Goal: Transaction & Acquisition: Purchase product/service

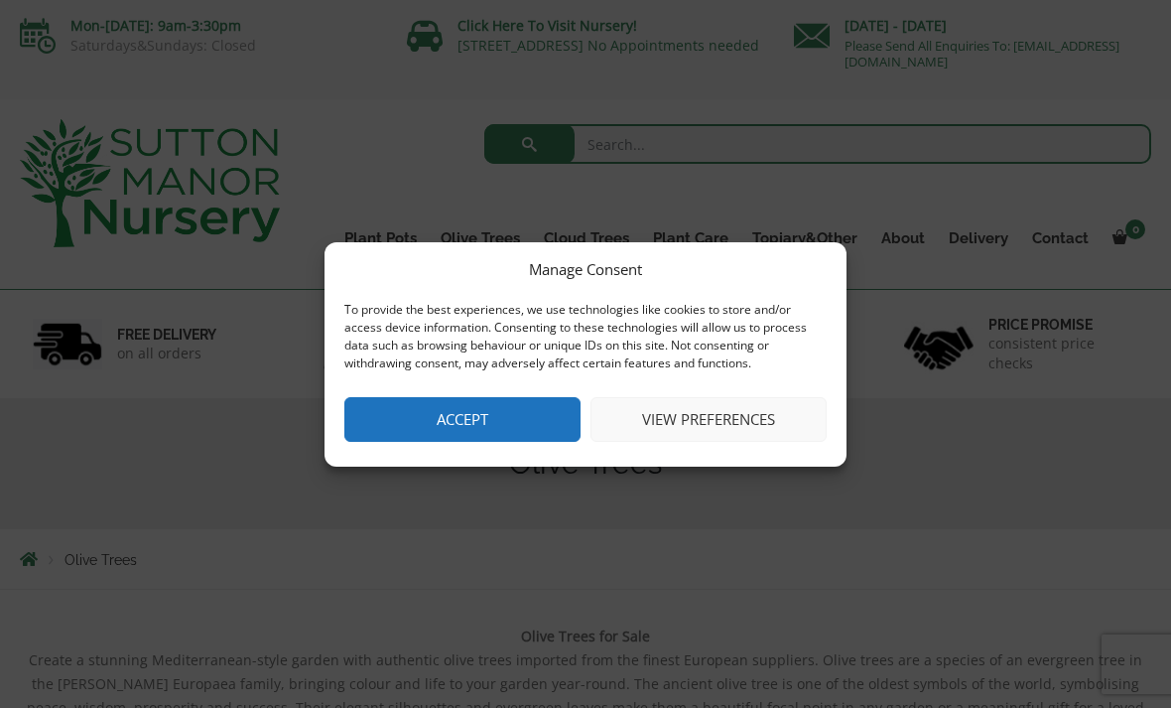
click at [403, 415] on button "Accept" at bounding box center [462, 419] width 236 height 45
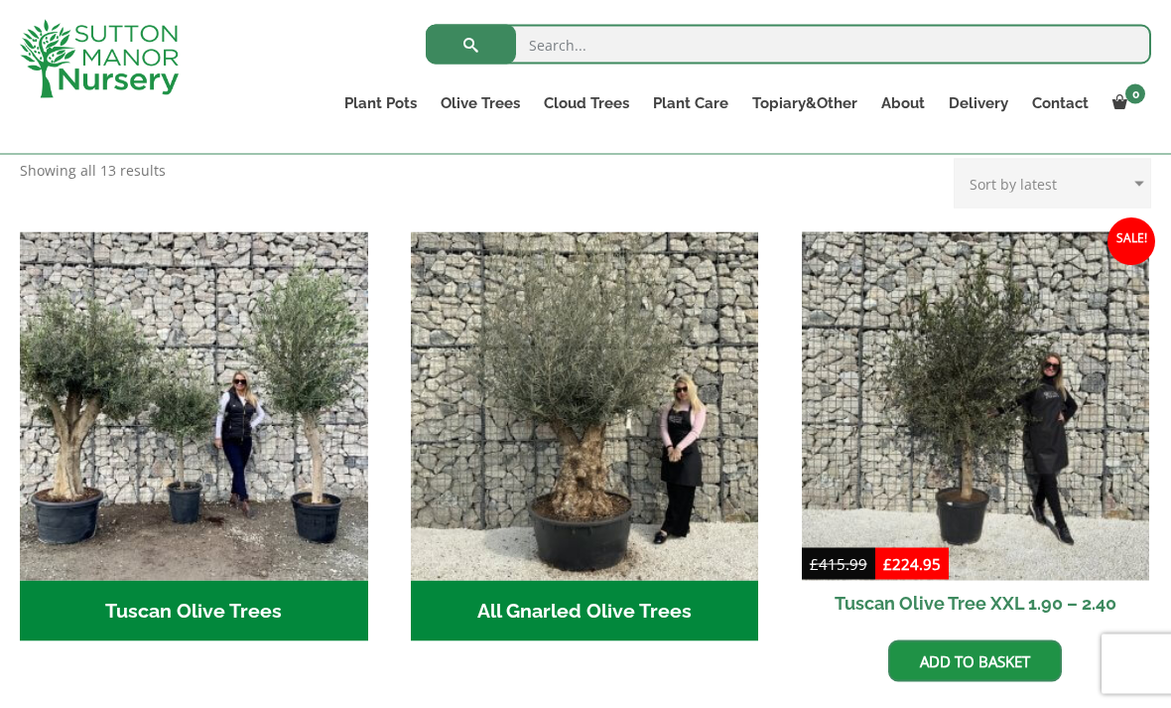
scroll to position [660, 0]
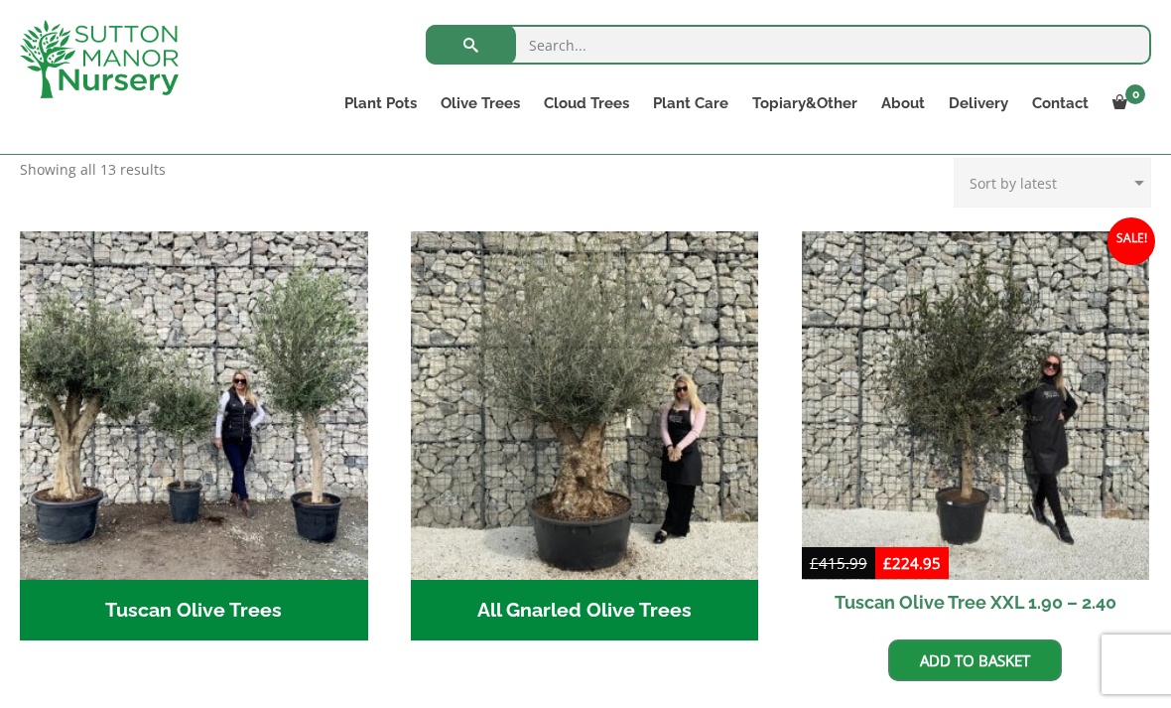
click at [459, 492] on img "Visit product category All Gnarled Olive Trees" at bounding box center [585, 405] width 348 height 348
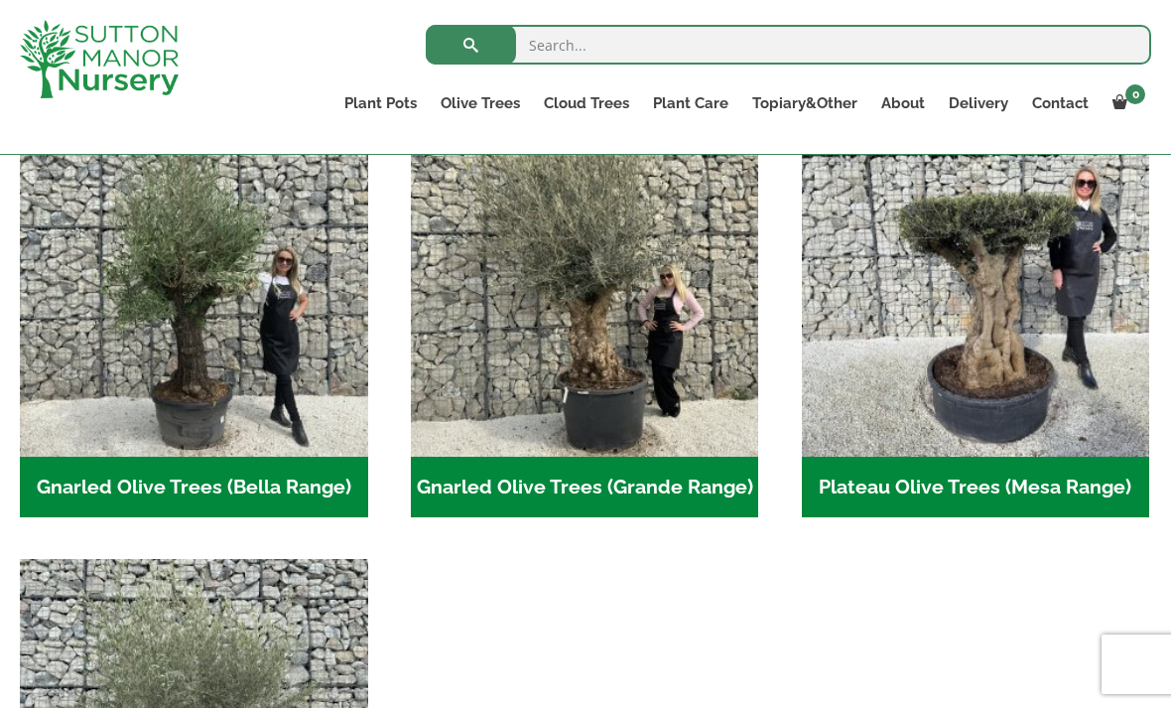
scroll to position [481, 0]
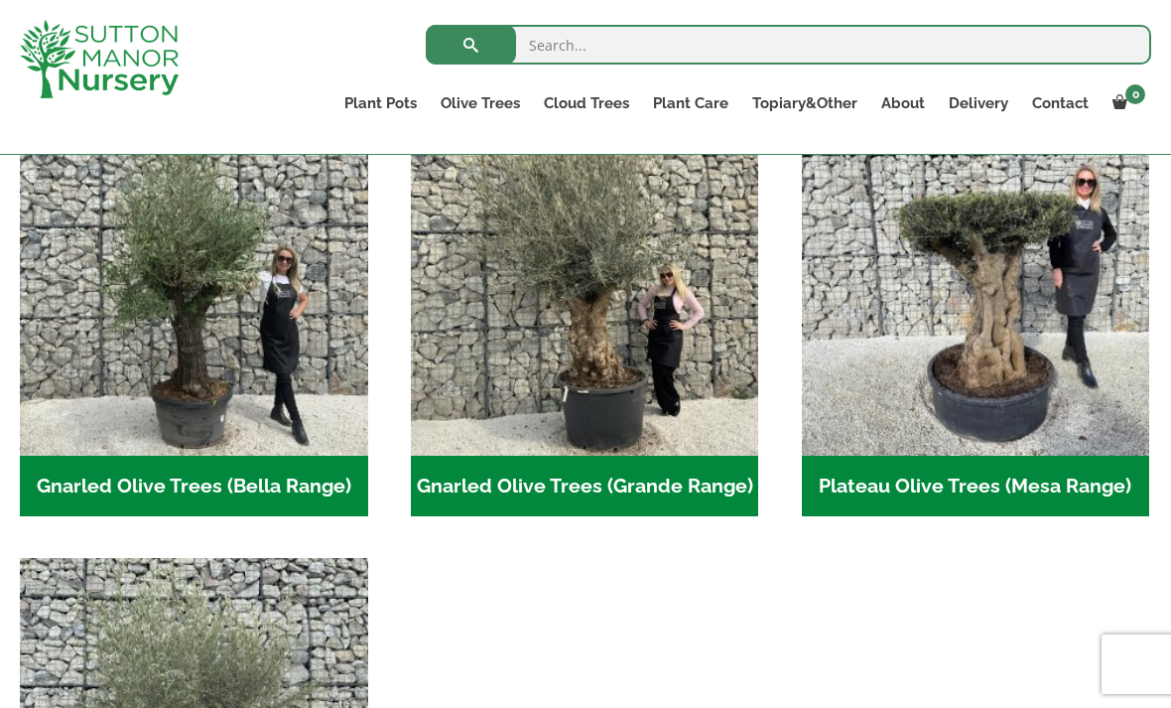
click at [449, 378] on img "Visit product category Gnarled Olive Trees (Grande Range)" at bounding box center [585, 281] width 348 height 348
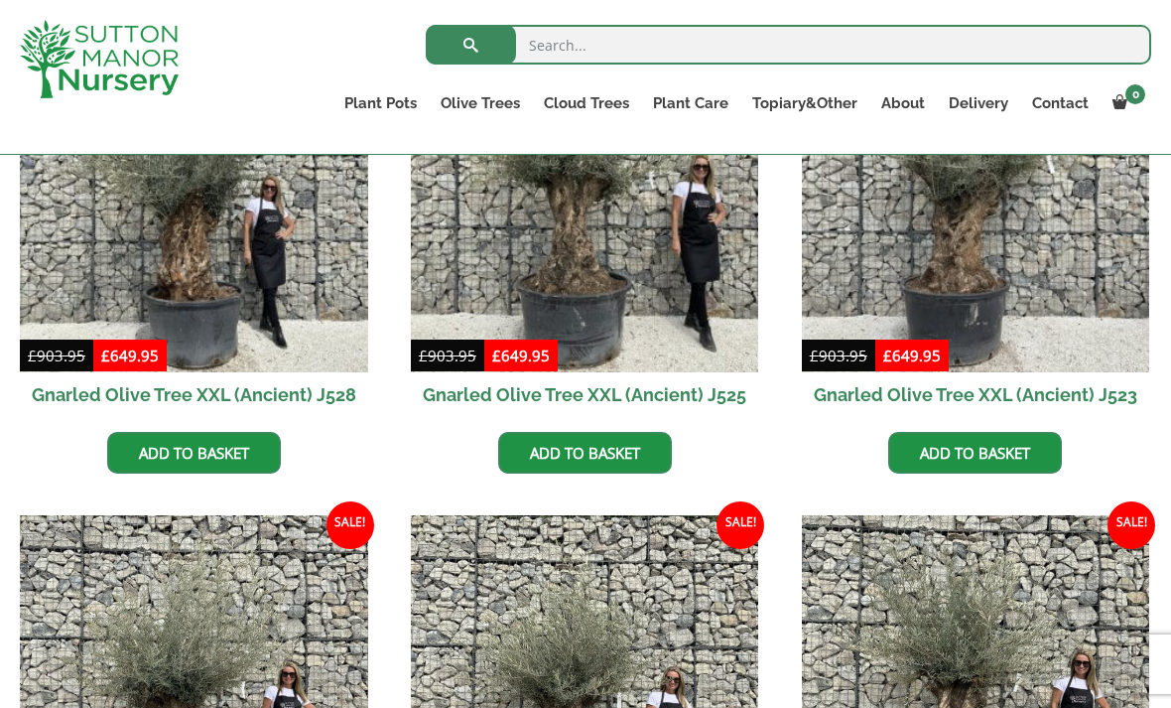
scroll to position [639, 0]
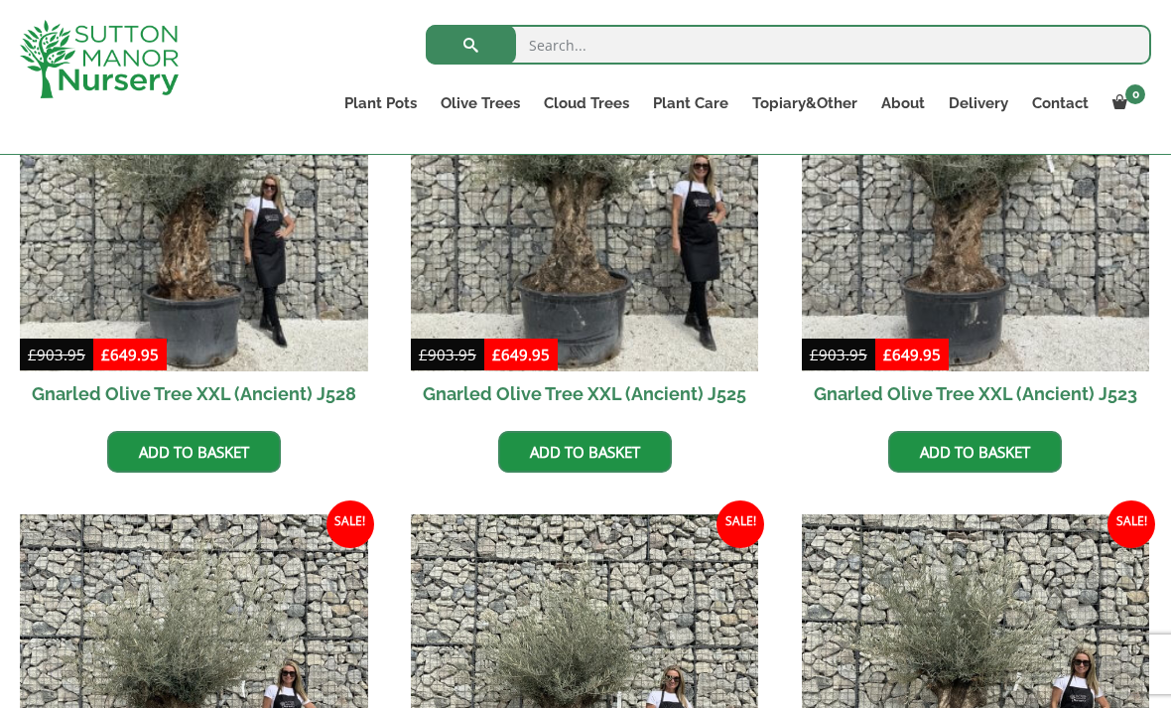
click at [122, 263] on img at bounding box center [194, 197] width 348 height 348
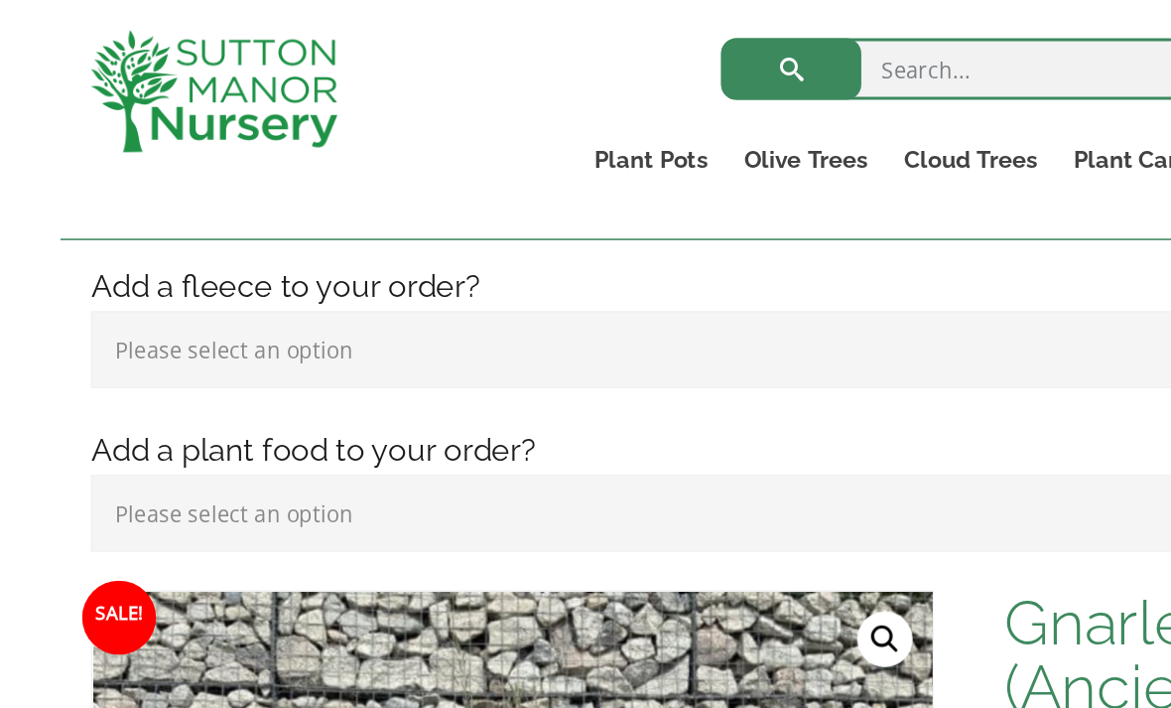
scroll to position [297, 0]
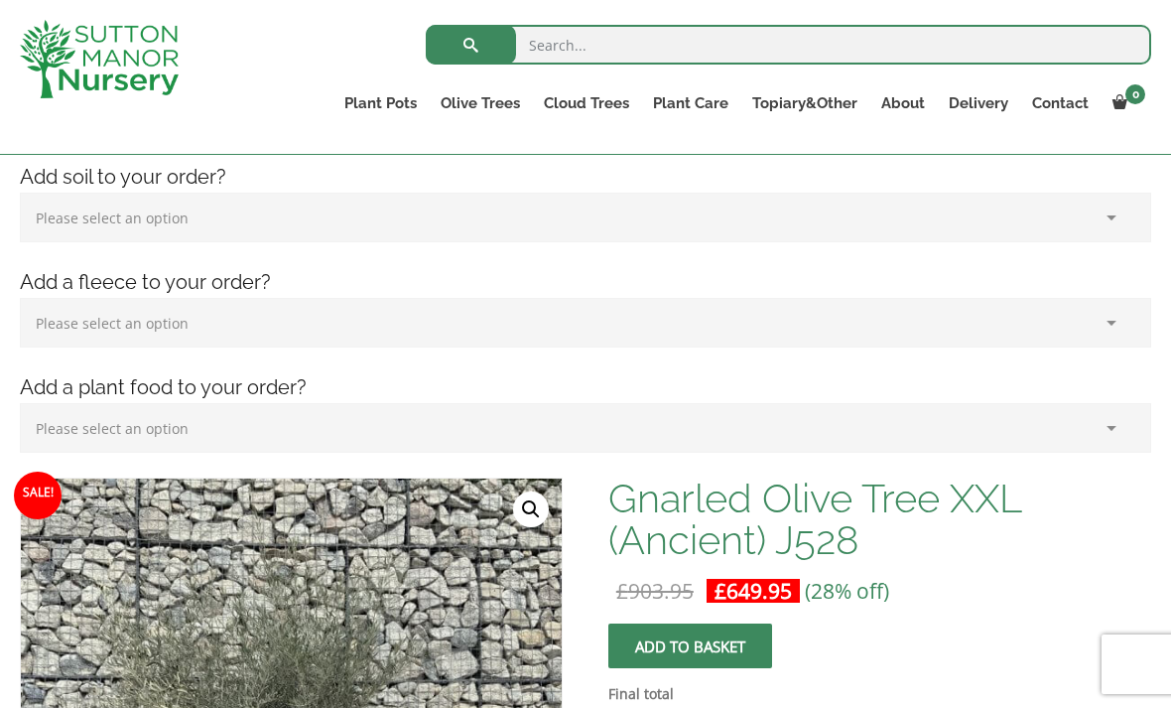
click at [579, 106] on link "Cloud Trees" at bounding box center [586, 103] width 109 height 28
click at [0, 0] on link "Ilex Crenata Cloud Trees" at bounding box center [0, 0] width 0 height 0
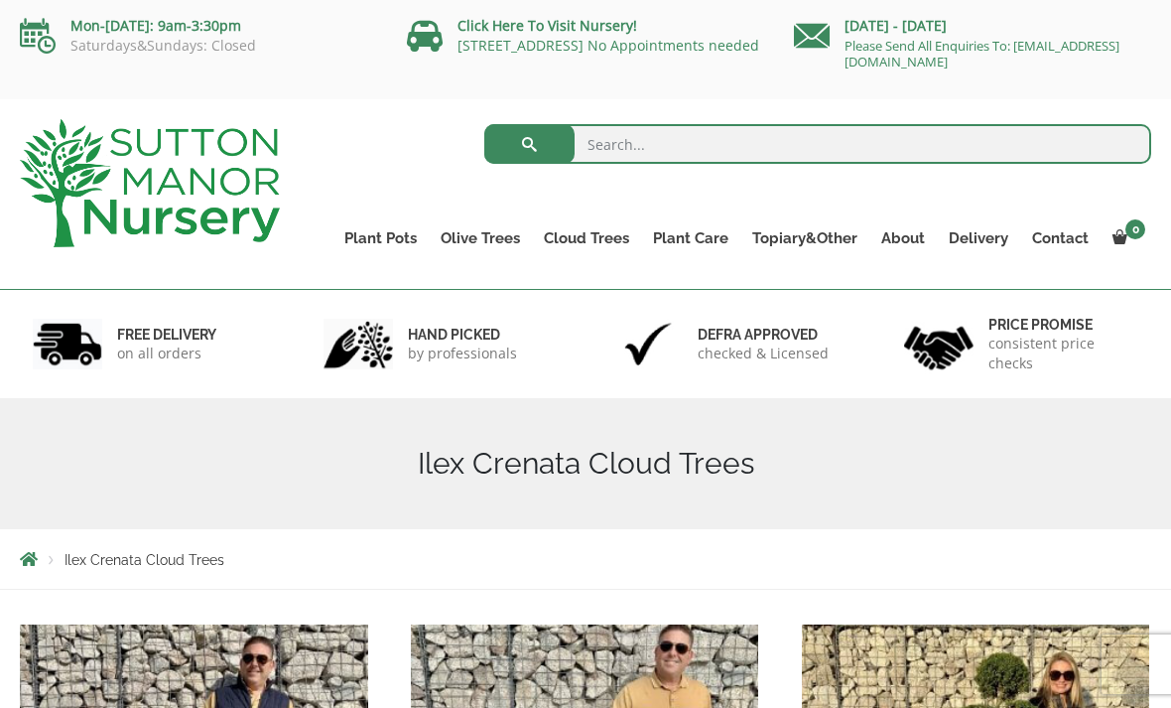
click at [511, 231] on link "Olive Trees" at bounding box center [480, 238] width 103 height 28
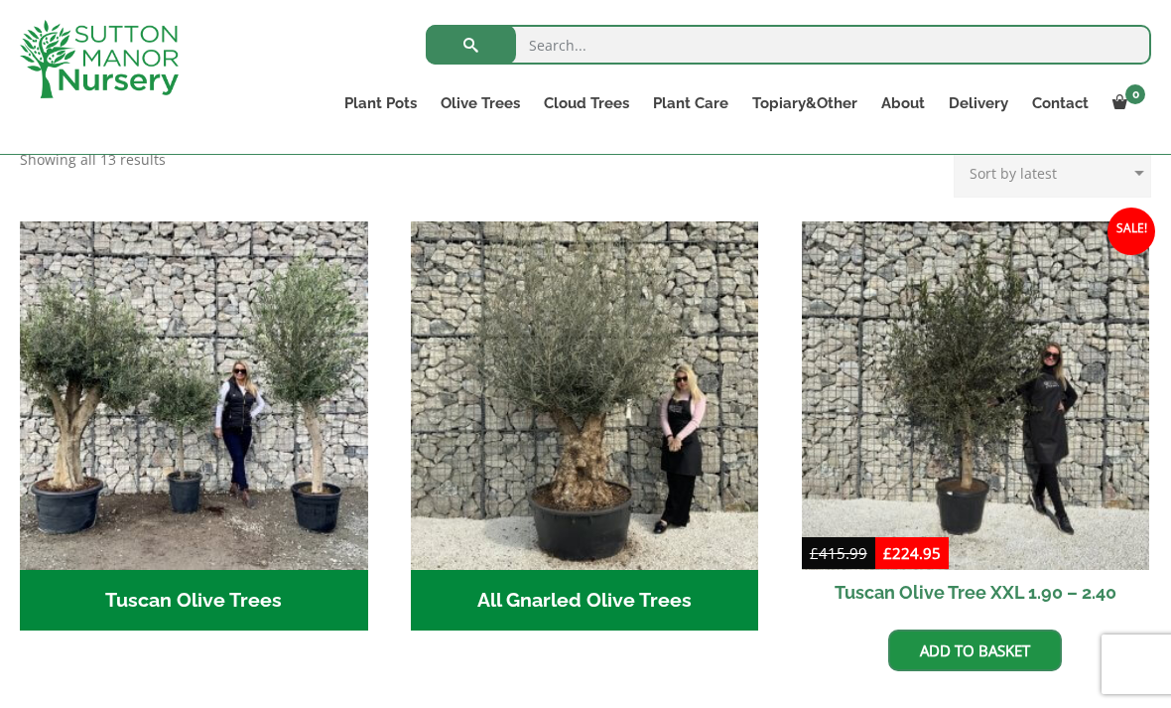
scroll to position [640, 0]
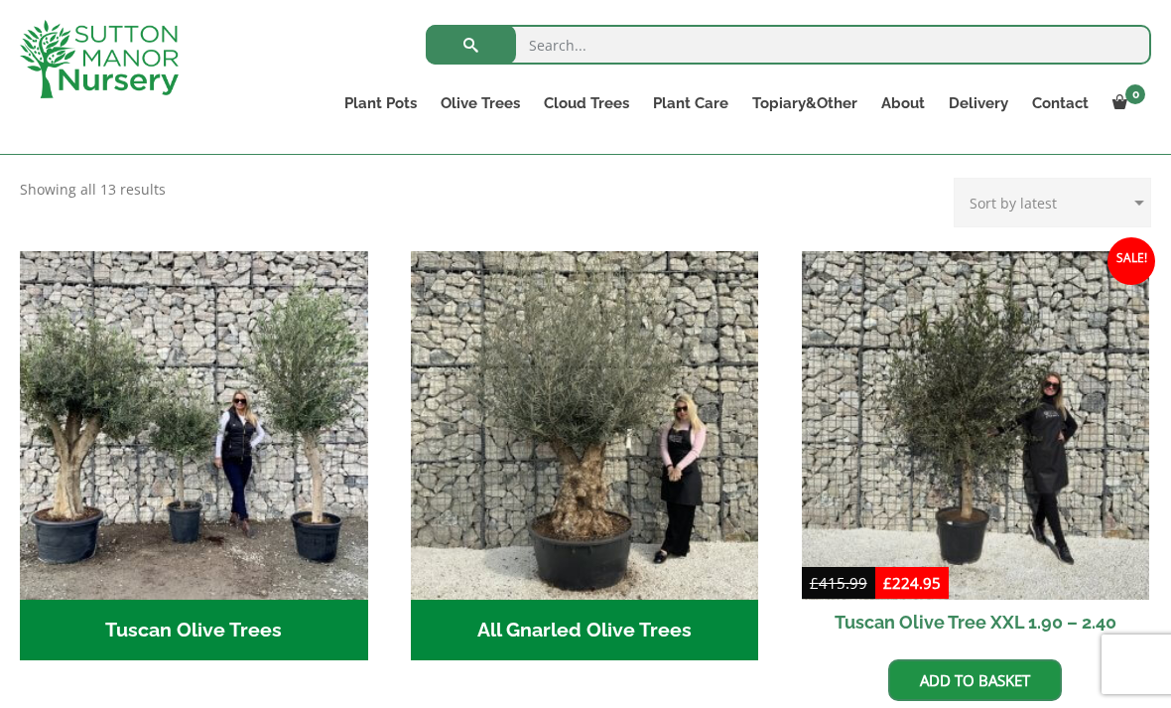
click at [169, 397] on img "Visit product category Tuscan Olive Trees" at bounding box center [194, 425] width 348 height 348
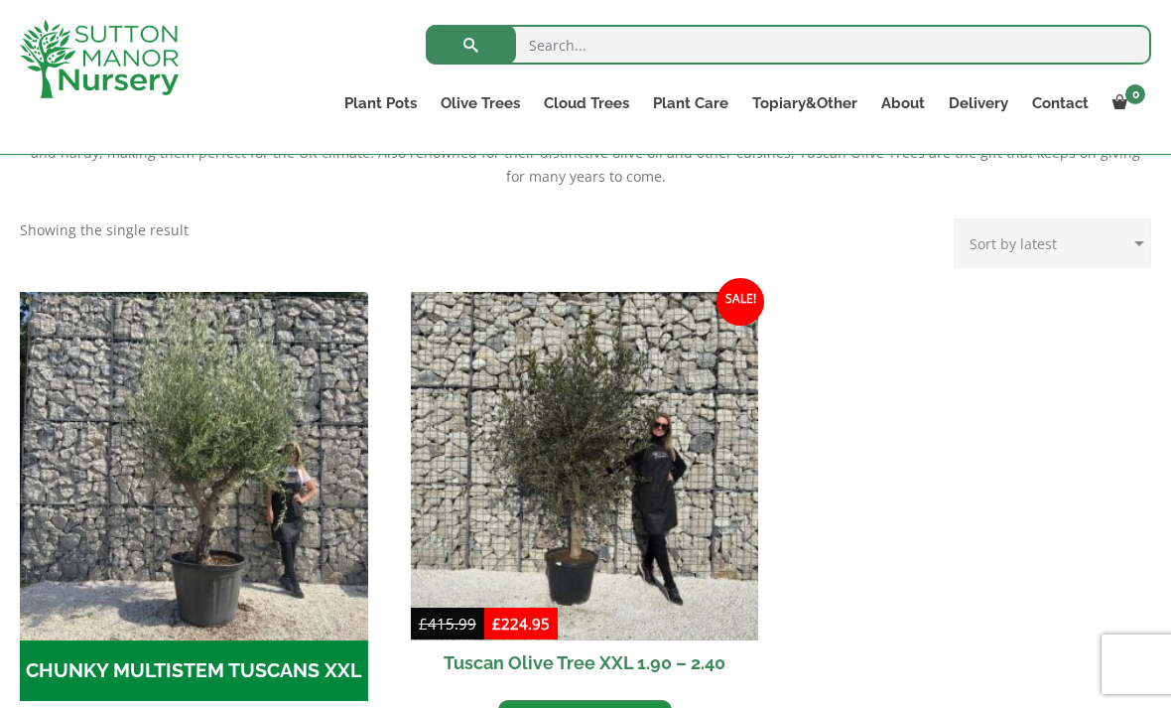
scroll to position [633, 0]
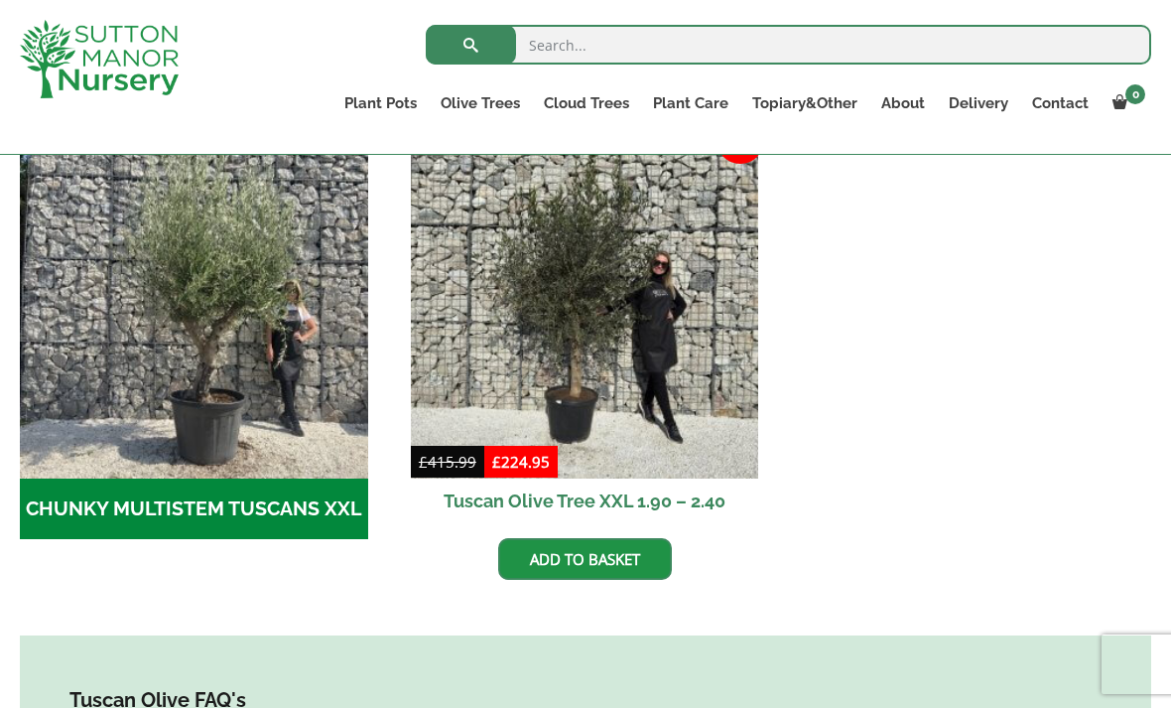
click at [165, 343] on img "Visit product category CHUNKY MULTISTEM TUSCANS XXL" at bounding box center [194, 304] width 348 height 348
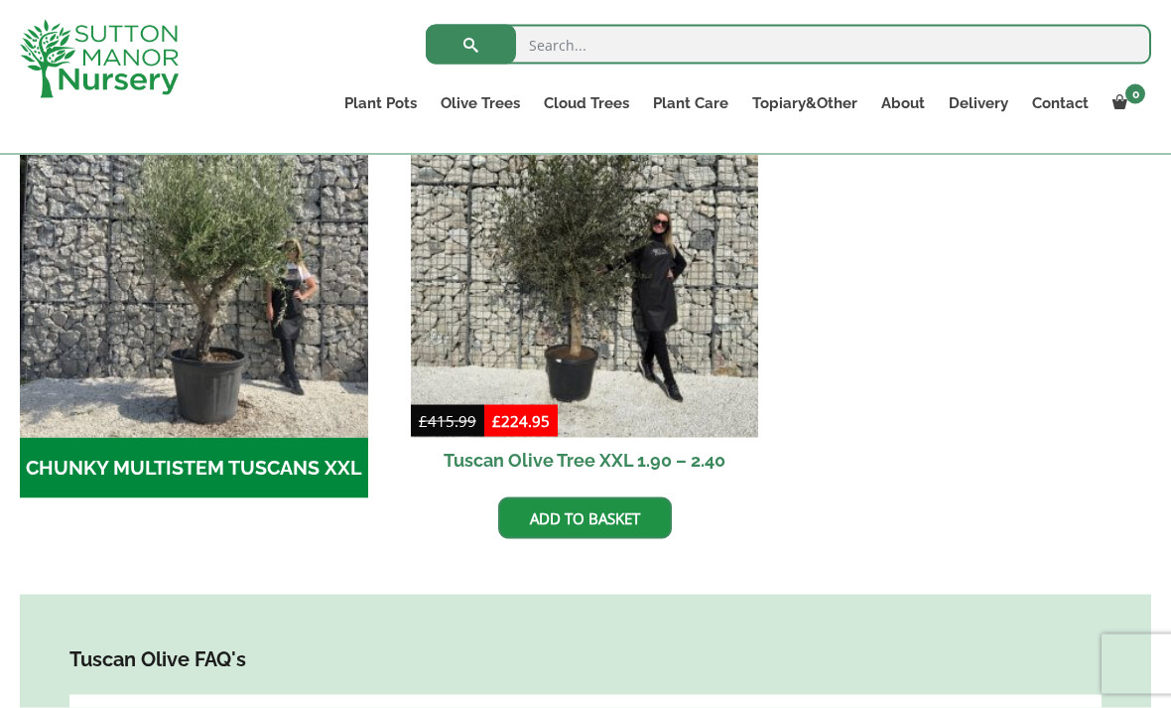
scroll to position [675, 0]
click at [417, 345] on img at bounding box center [585, 262] width 348 height 348
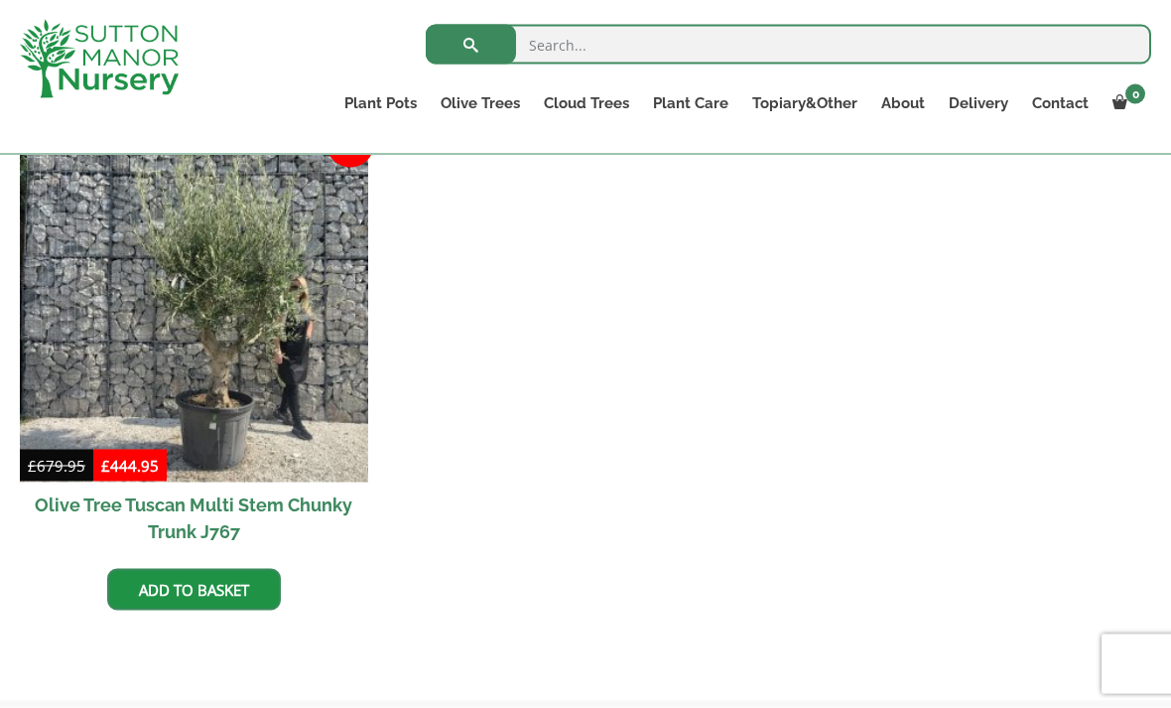
scroll to position [529, 0]
click at [114, 333] on img at bounding box center [194, 307] width 348 height 348
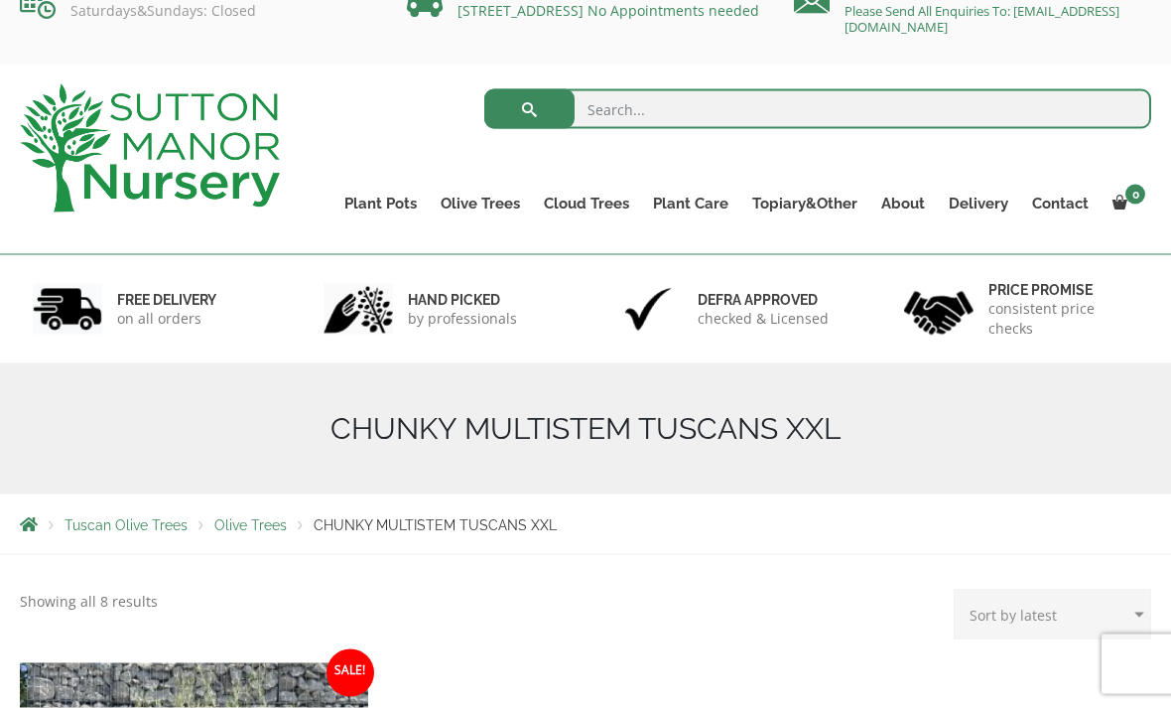
scroll to position [0, 0]
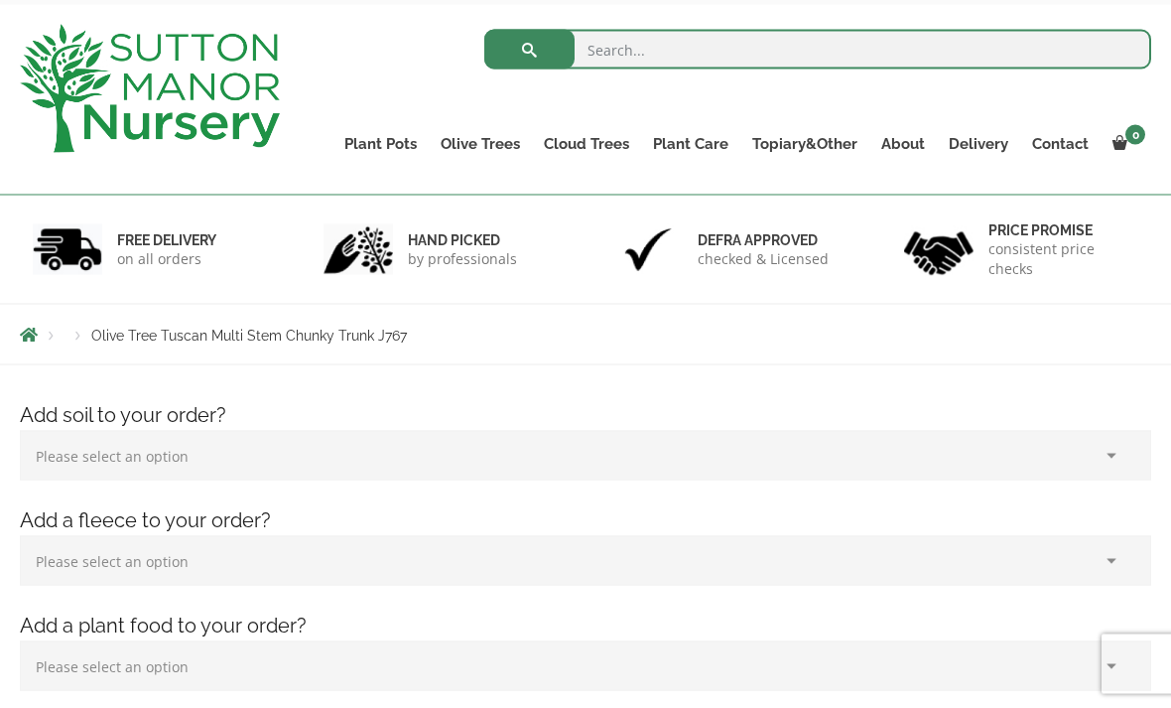
scroll to position [78, 0]
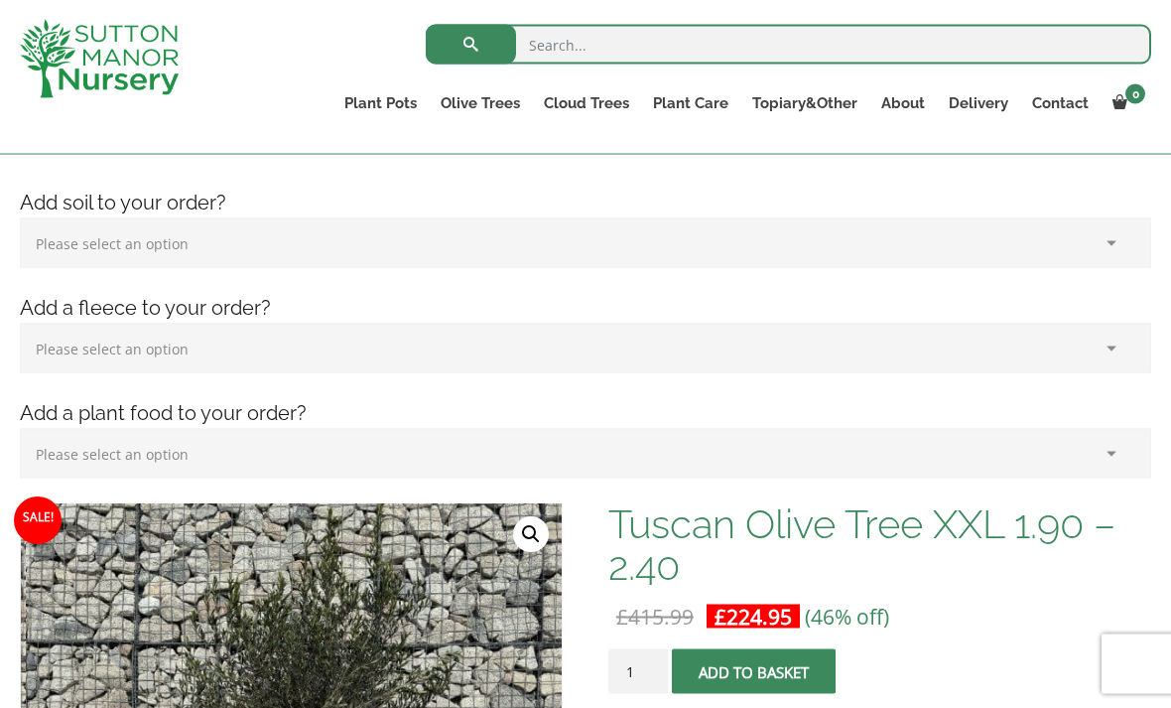
scroll to position [272, 0]
click at [0, 0] on link "Multi Stem Olives (Arcadia Range)" at bounding box center [0, 0] width 0 height 0
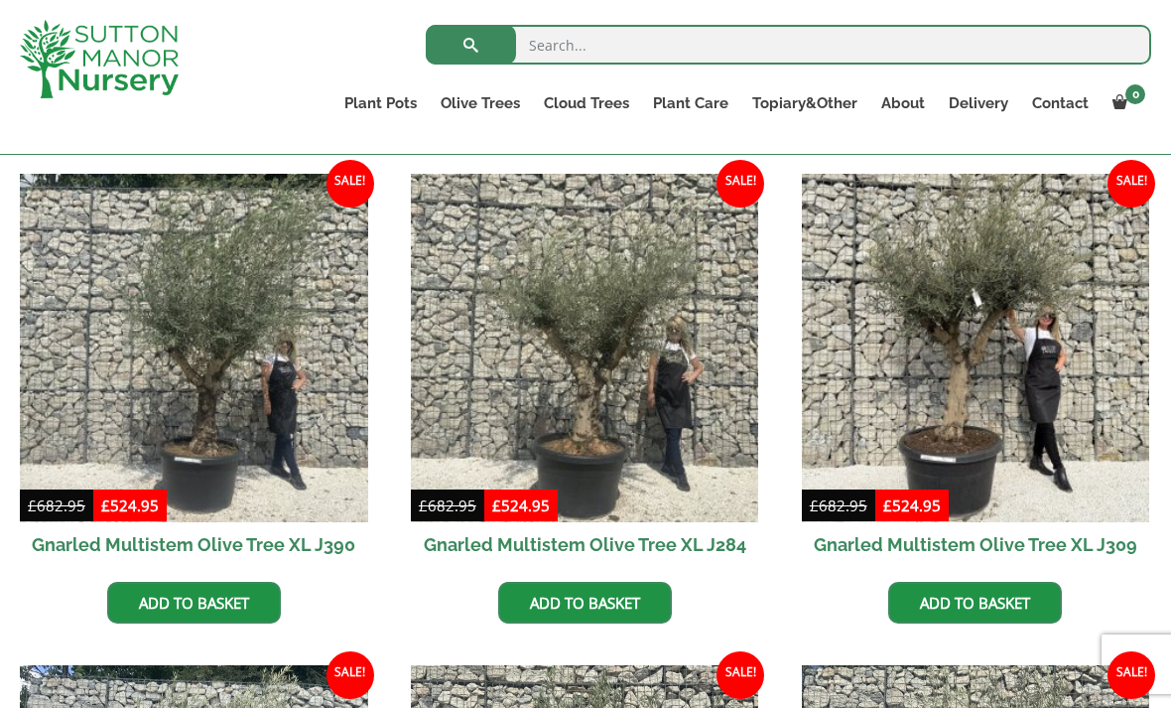
scroll to position [847, 0]
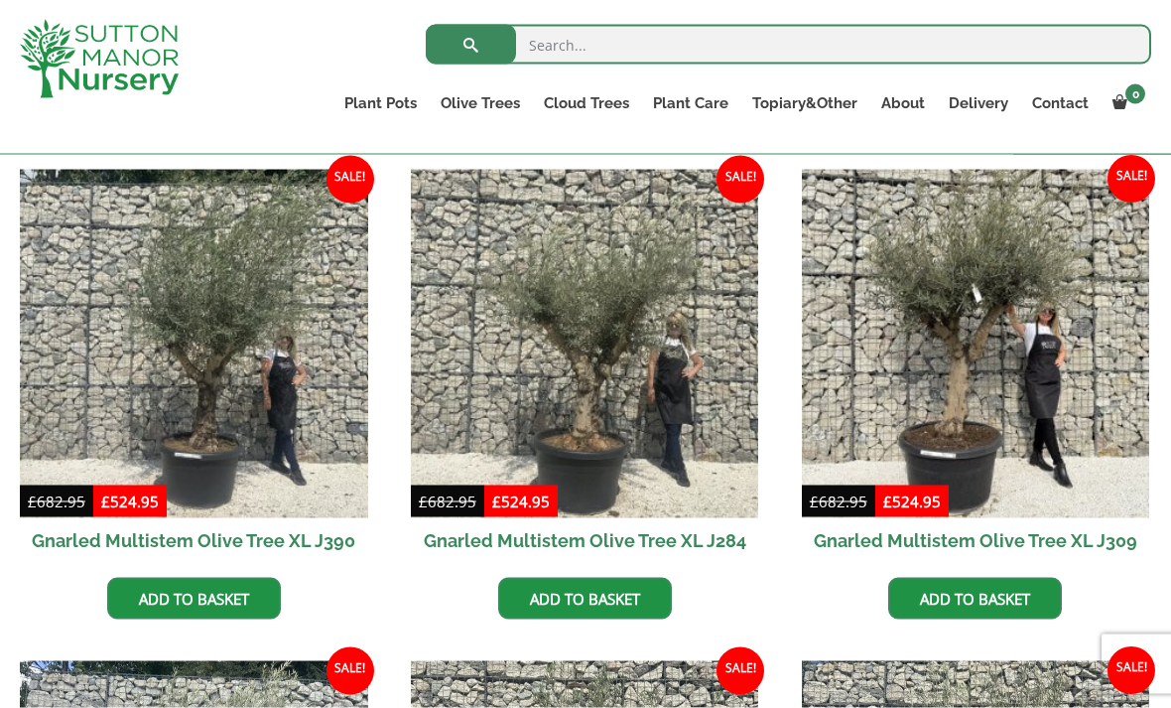
click at [163, 372] on img at bounding box center [194, 344] width 348 height 348
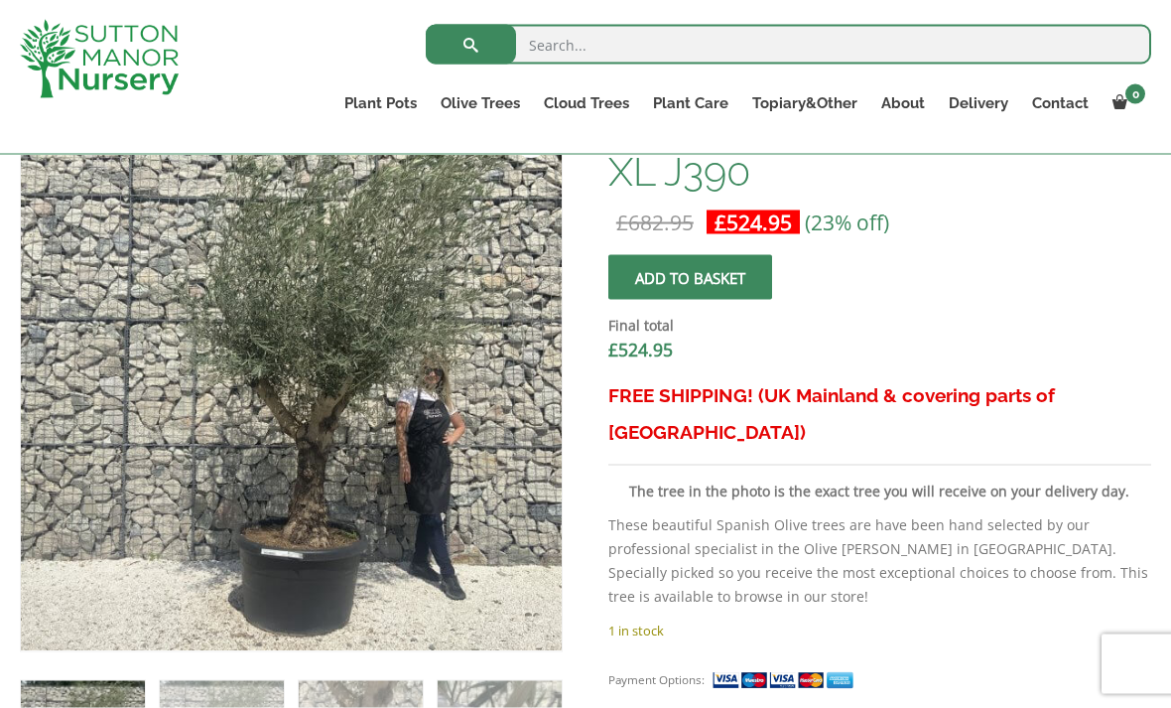
scroll to position [666, 0]
click at [205, 424] on img at bounding box center [517, 605] width 992 height 992
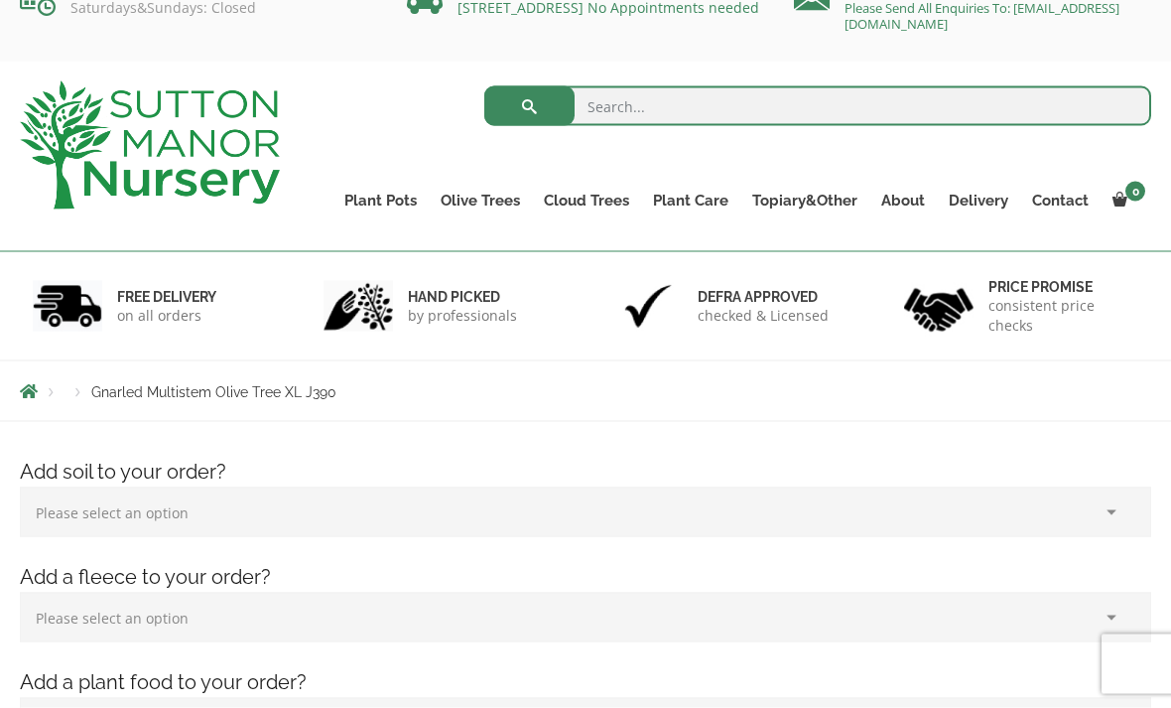
scroll to position [0, 0]
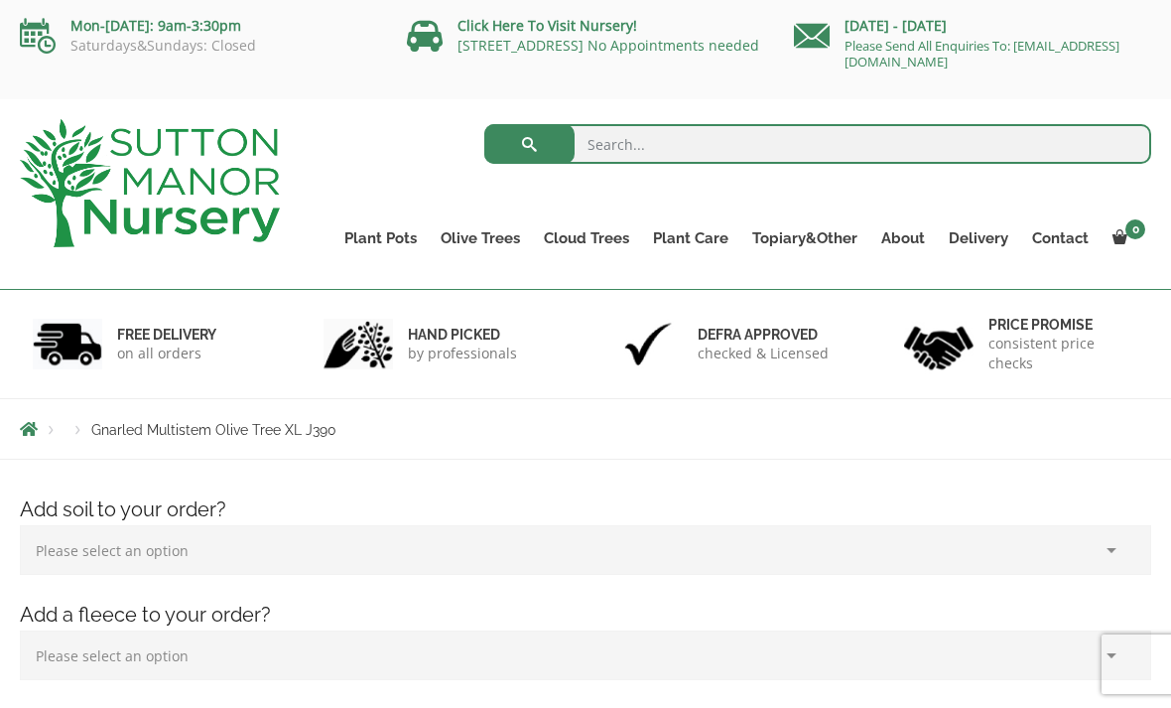
click at [0, 0] on link "100% Italian Terracotta" at bounding box center [0, 0] width 0 height 0
click at [0, 0] on link "Shallow Bowl Grande" at bounding box center [0, 0] width 0 height 0
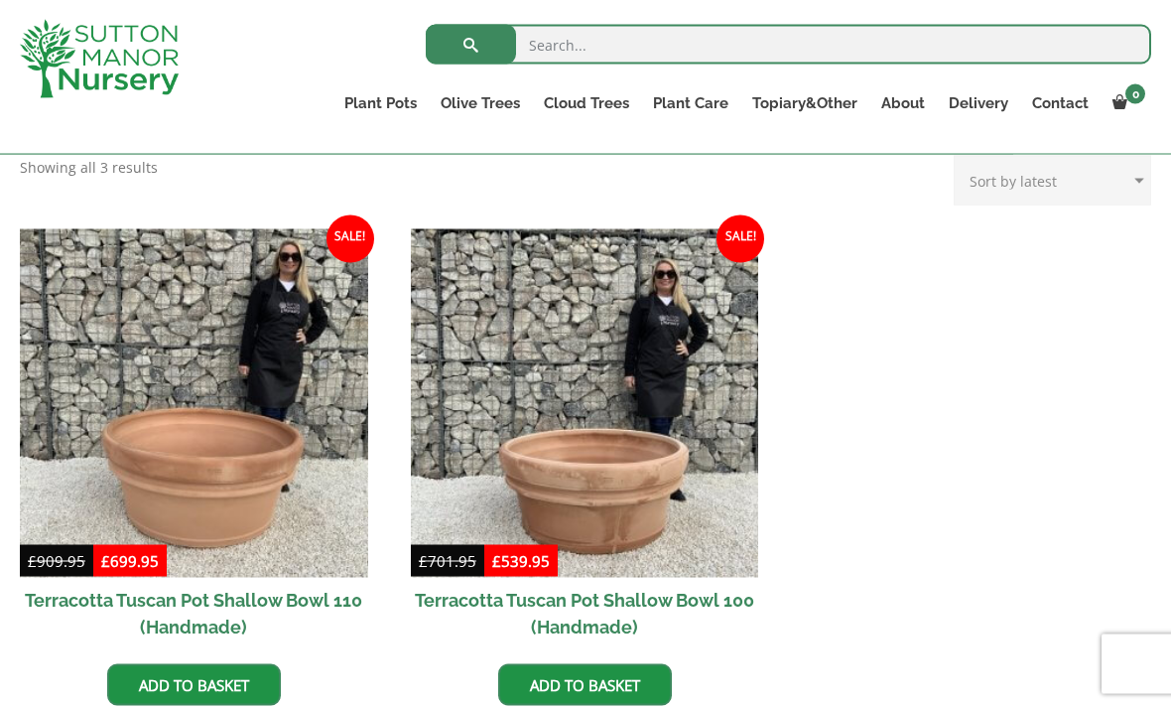
scroll to position [824, 0]
click at [213, 414] on img at bounding box center [194, 402] width 348 height 348
